Goal: Navigation & Orientation: Find specific page/section

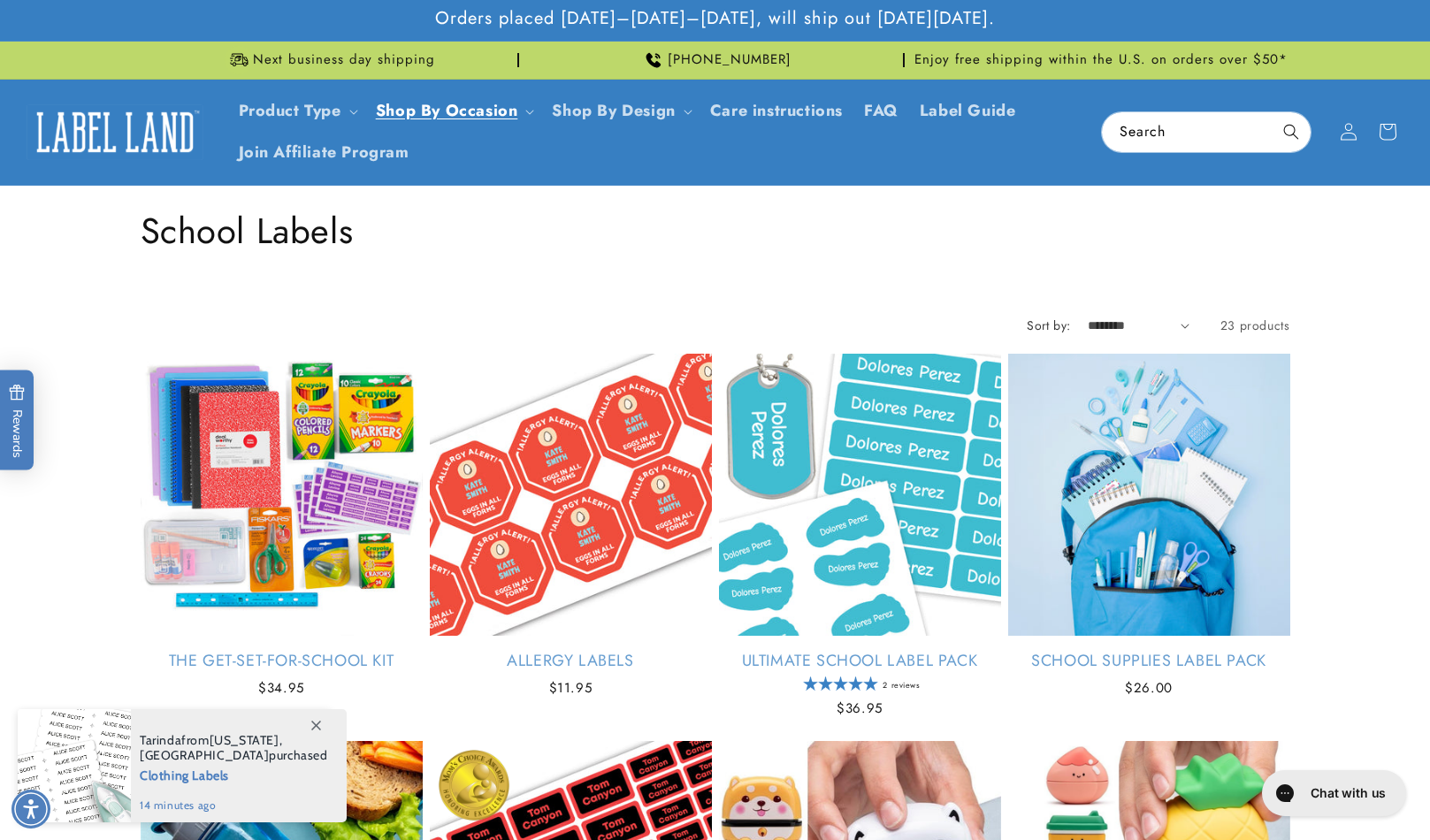
scroll to position [2583, 0]
